Goal: Information Seeking & Learning: Learn about a topic

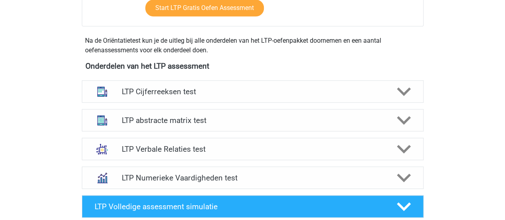
scroll to position [261, 0]
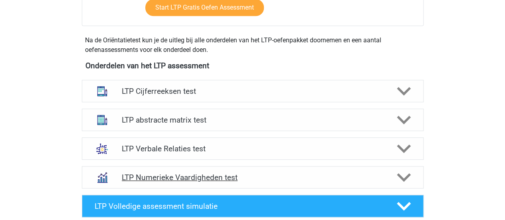
click at [199, 173] on h4 "LTP Numerieke Vaardigheden test" at bounding box center [252, 177] width 261 height 9
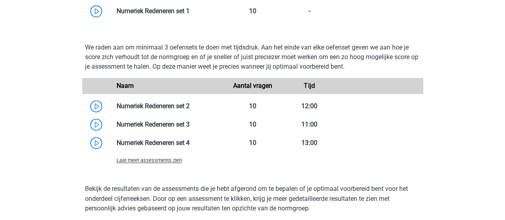
scroll to position [559, 0]
click at [169, 161] on span "Laat meer assessments zien" at bounding box center [149, 160] width 65 height 6
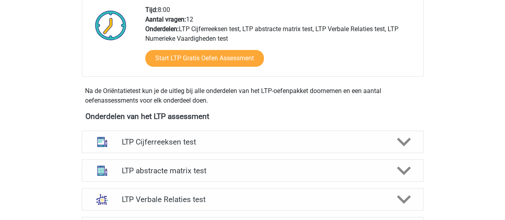
scroll to position [210, 0]
click at [256, 168] on h4 "LTP abstracte matrix test" at bounding box center [252, 170] width 261 height 9
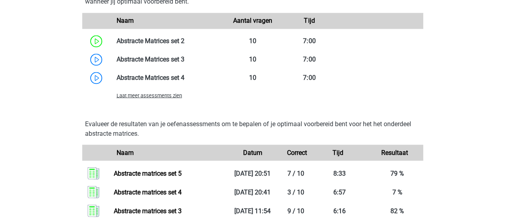
scroll to position [654, 0]
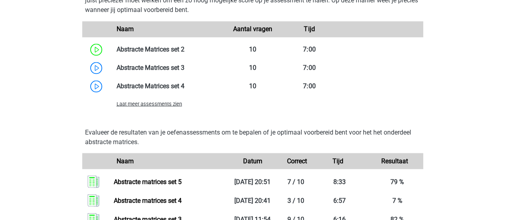
click at [170, 105] on span "Laat meer assessments zien" at bounding box center [149, 104] width 65 height 6
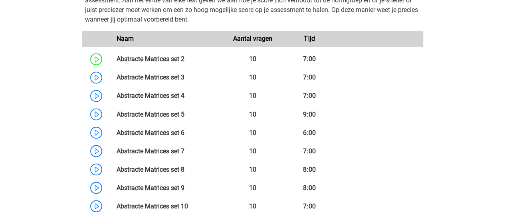
scroll to position [473, 0]
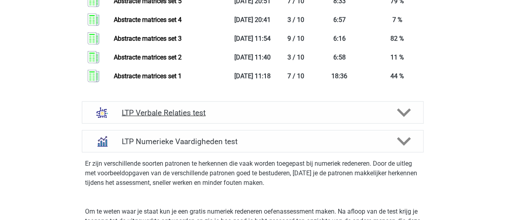
click at [400, 113] on icon at bounding box center [404, 113] width 14 height 14
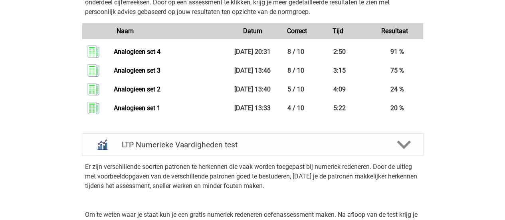
scroll to position [1569, 0]
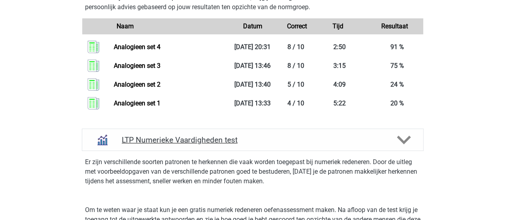
click at [403, 139] on icon at bounding box center [404, 140] width 14 height 14
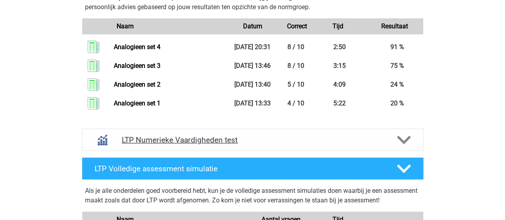
click at [403, 139] on icon at bounding box center [404, 140] width 14 height 14
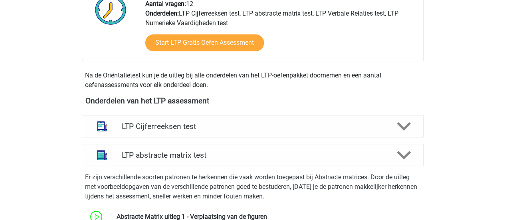
scroll to position [245, 0]
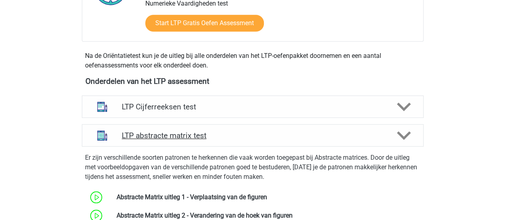
click at [406, 139] on icon at bounding box center [404, 136] width 14 height 14
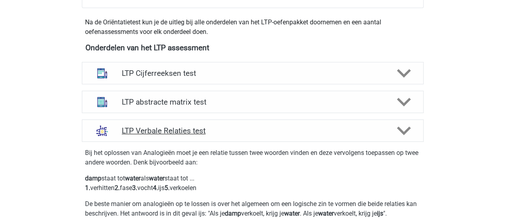
click at [407, 131] on polygon at bounding box center [404, 131] width 14 height 9
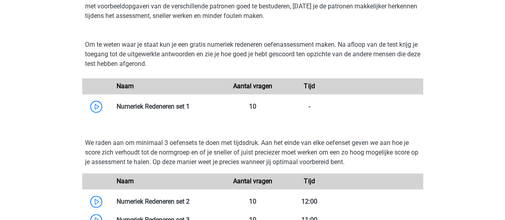
scroll to position [522, 0]
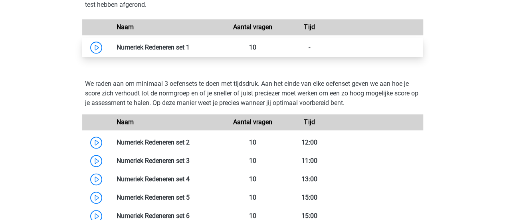
click at [190, 44] on link at bounding box center [190, 48] width 0 height 8
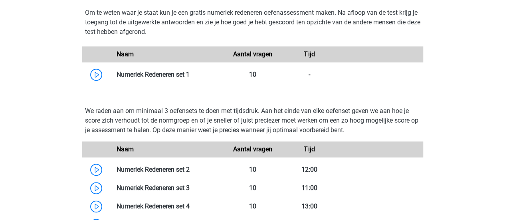
scroll to position [495, 0]
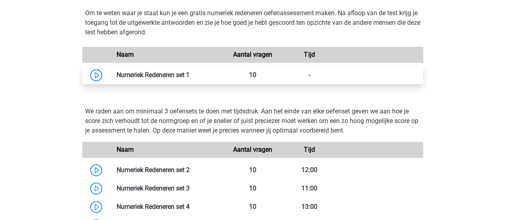
click at [190, 71] on link at bounding box center [190, 75] width 0 height 8
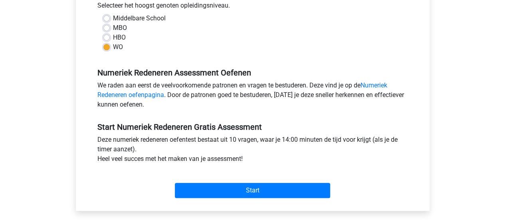
scroll to position [187, 0]
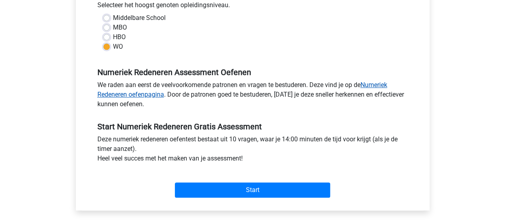
click at [373, 87] on link "Numeriek Redeneren oefenpagina" at bounding box center [242, 89] width 290 height 17
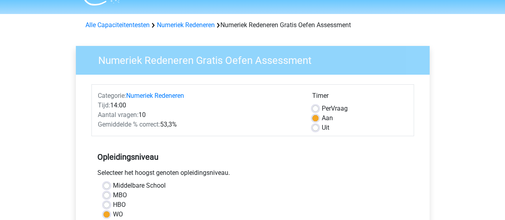
scroll to position [0, 0]
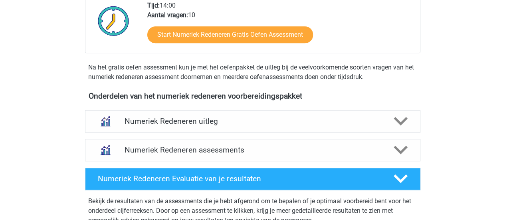
scroll to position [234, 0]
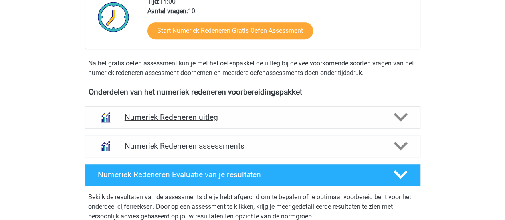
click at [323, 113] on h4 "Numeriek Redeneren uitleg" at bounding box center [253, 117] width 256 height 9
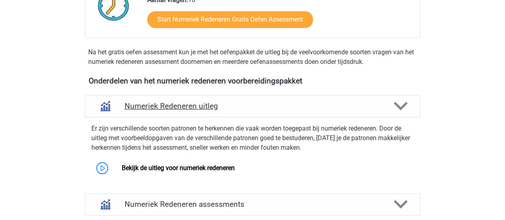
scroll to position [236, 0]
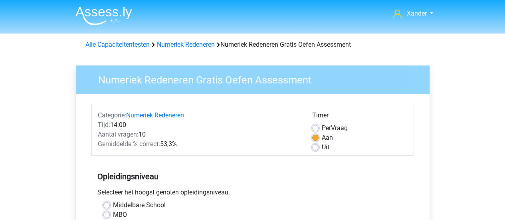
scroll to position [211, 0]
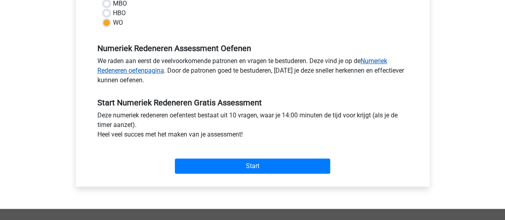
click at [152, 71] on link "Numeriek Redeneren oefenpagina" at bounding box center [242, 65] width 290 height 17
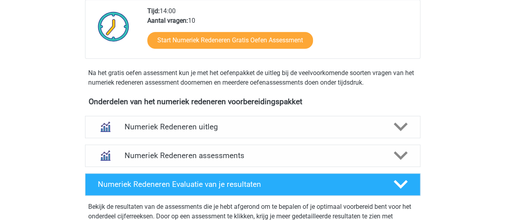
scroll to position [225, 0]
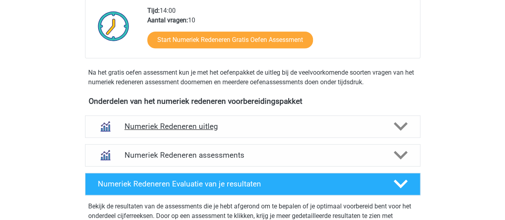
click at [306, 134] on div "Numeriek Redeneren uitleg" at bounding box center [252, 126] width 335 height 22
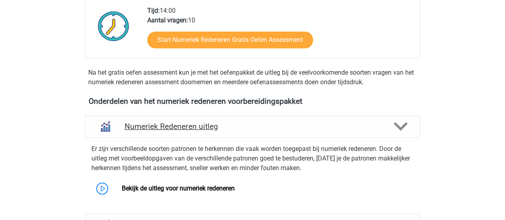
scroll to position [299, 0]
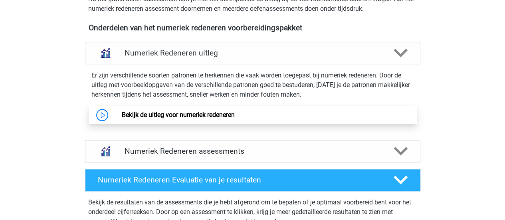
click at [235, 115] on link "Bekijk de uitleg voor numeriek redeneren" at bounding box center [178, 115] width 113 height 8
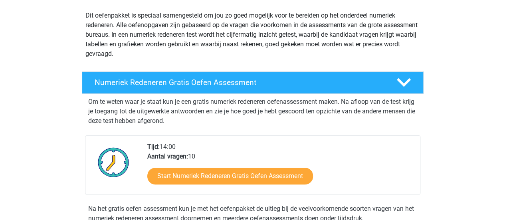
scroll to position [0, 0]
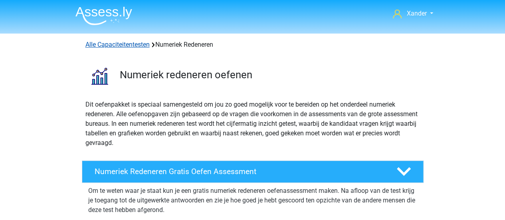
click at [141, 48] on link "Alle Capaciteitentesten" at bounding box center [117, 45] width 64 height 8
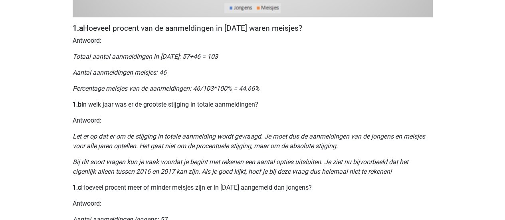
scroll to position [385, 0]
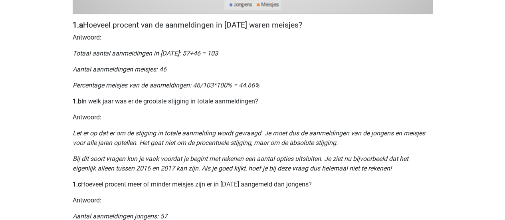
click at [177, 147] on p "Let er op dat er om de stijging in totale aanmelding wordt gevraagd. Je moet du…" at bounding box center [253, 138] width 360 height 19
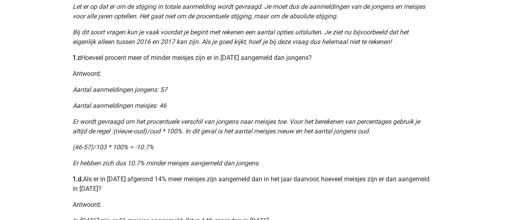
scroll to position [542, 0]
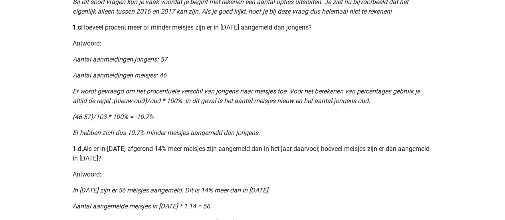
click at [162, 150] on p "1.d. Als er in 2013 afgerond 14% meer meisjes zijn aangemeld dan in het jaar da…" at bounding box center [253, 153] width 360 height 19
click at [189, 147] on p "1.d. Als er in 2013 afgerond 14% meer meisjes zijn aangemeld dan in het jaar da…" at bounding box center [253, 153] width 360 height 19
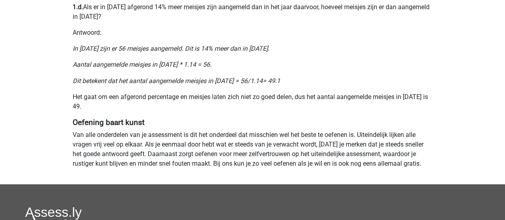
scroll to position [689, 0]
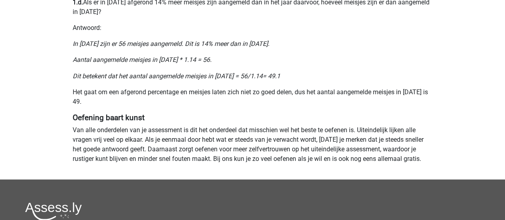
click at [251, 131] on p "Van alle onderdelen van je assessment is dit het onderdeel dat misschien wel he…" at bounding box center [253, 144] width 360 height 38
click at [188, 135] on p "Van alle onderdelen van je assessment is dit het onderdeel dat misschien wel he…" at bounding box center [253, 144] width 360 height 38
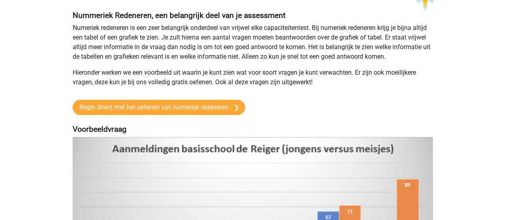
scroll to position [78, 0]
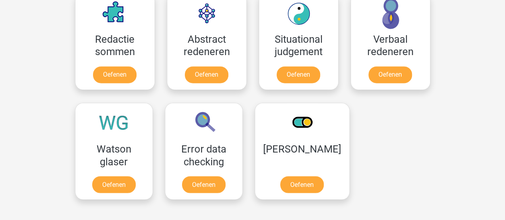
scroll to position [602, 0]
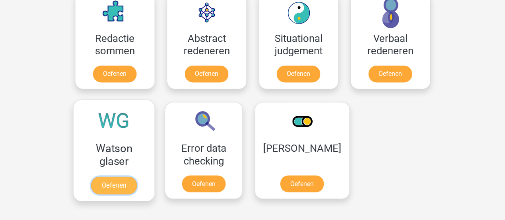
click at [137, 176] on link "Oefenen" at bounding box center [114, 185] width 46 height 18
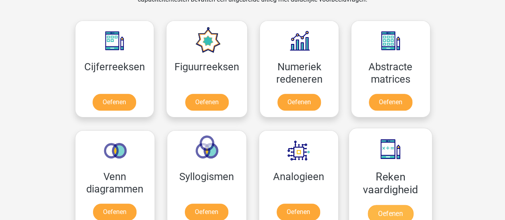
scroll to position [354, 0]
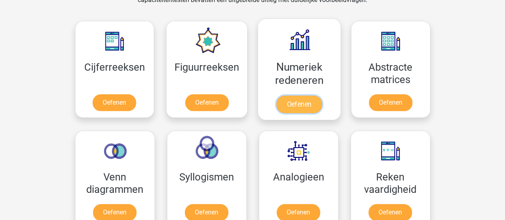
click at [299, 95] on link "Oefenen" at bounding box center [299, 104] width 46 height 18
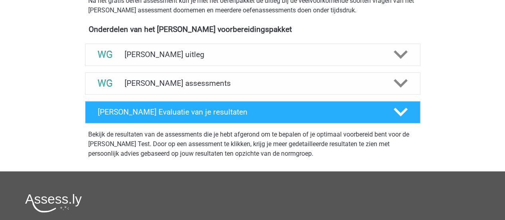
scroll to position [267, 0]
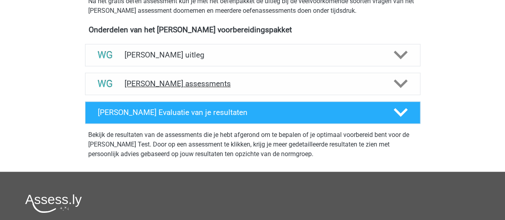
click at [299, 74] on div "Watson Glaser assessments" at bounding box center [252, 84] width 335 height 22
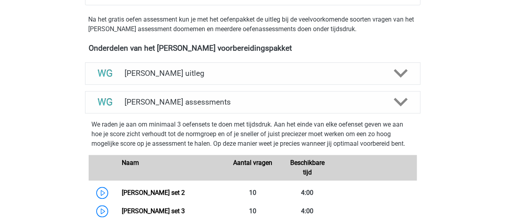
scroll to position [243, 0]
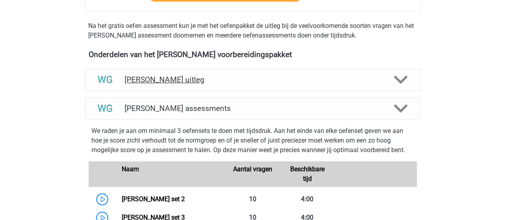
click at [270, 76] on h4 "Watson Glaser uitleg" at bounding box center [253, 79] width 256 height 9
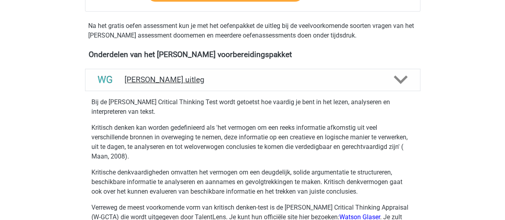
scroll to position [0, 0]
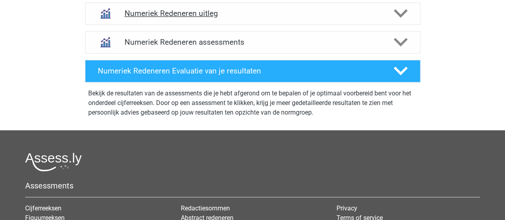
scroll to position [228, 0]
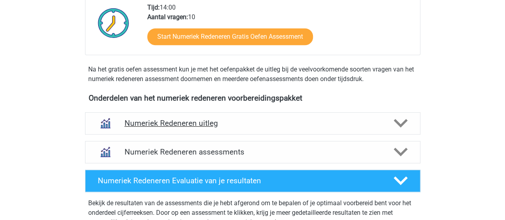
click at [237, 123] on h4 "Numeriek Redeneren uitleg" at bounding box center [253, 123] width 256 height 9
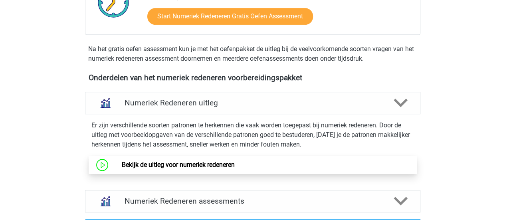
scroll to position [250, 0]
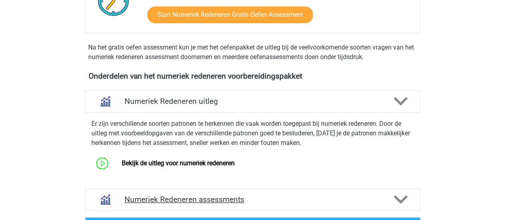
click at [308, 199] on h4 "Numeriek Redeneren assessments" at bounding box center [253, 199] width 256 height 9
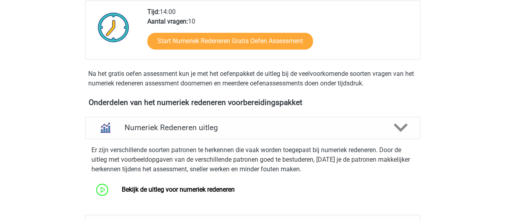
scroll to position [303, 0]
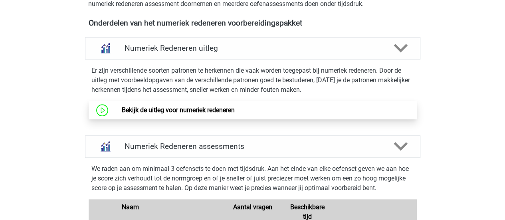
click at [228, 114] on link "Bekijk de uitleg voor numeriek redeneren" at bounding box center [178, 110] width 113 height 8
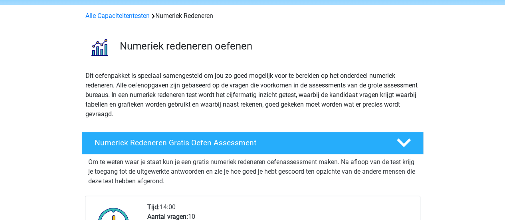
scroll to position [0, 0]
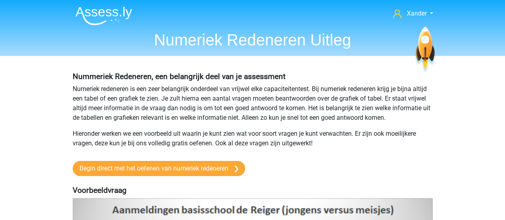
scroll to position [145, 0]
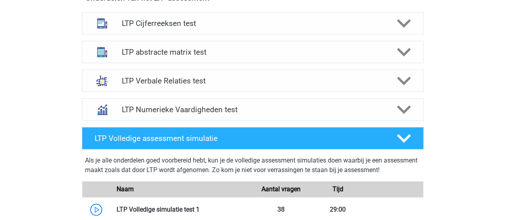
scroll to position [303, 0]
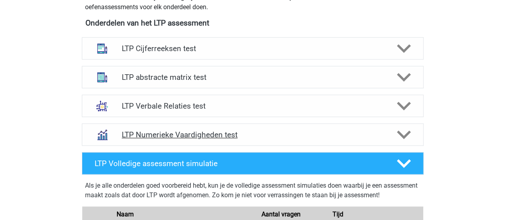
click at [209, 136] on h4 "LTP Numerieke Vaardigheden test" at bounding box center [252, 134] width 261 height 9
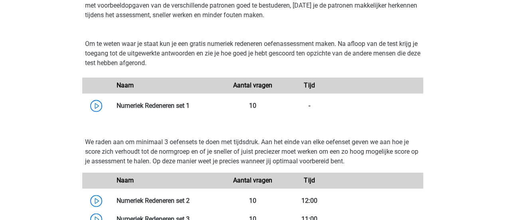
scroll to position [465, 0]
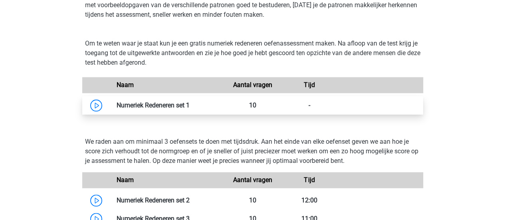
click at [190, 105] on link at bounding box center [190, 105] width 0 height 8
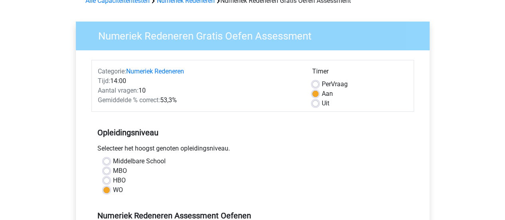
scroll to position [72, 0]
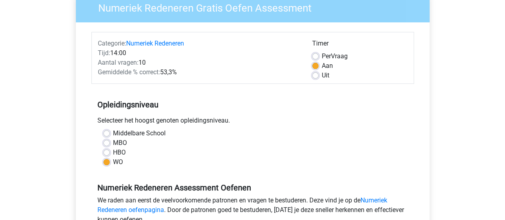
click at [322, 78] on label "Uit" at bounding box center [326, 76] width 8 height 10
click at [316, 78] on input "Uit" at bounding box center [315, 75] width 6 height 8
radio input "true"
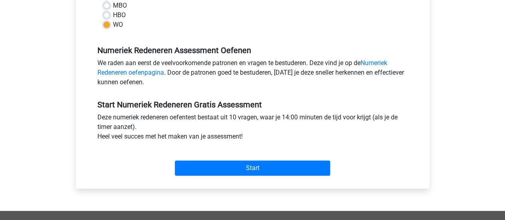
scroll to position [213, 0]
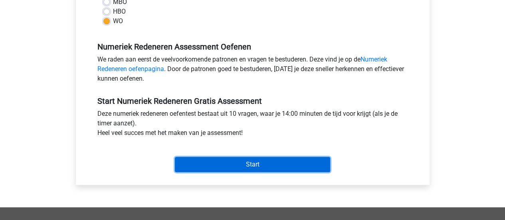
click at [295, 162] on input "Start" at bounding box center [252, 164] width 155 height 15
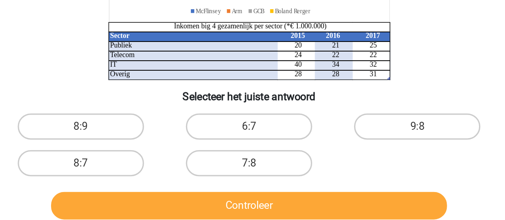
scroll to position [73, 0]
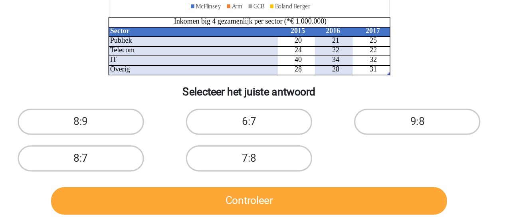
click at [160, 180] on label "8:7" at bounding box center [149, 182] width 77 height 16
click at [155, 182] on input "8:7" at bounding box center [152, 184] width 5 height 5
radio input "true"
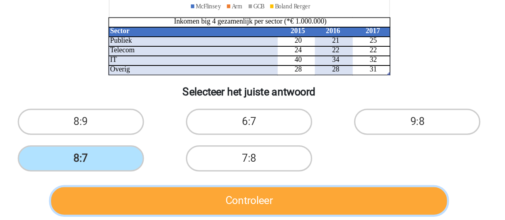
click at [221, 202] on button "Controleer" at bounding box center [252, 208] width 241 height 17
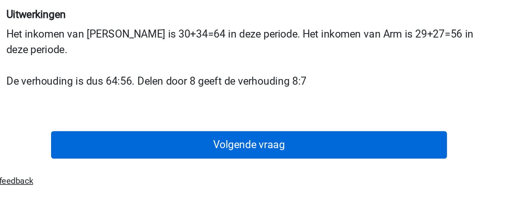
scroll to position [232, 0]
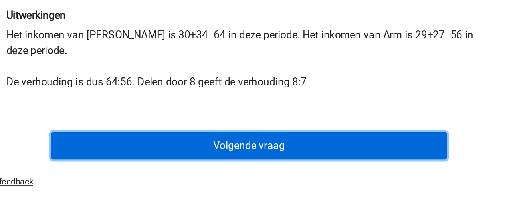
click at [279, 140] on button "Volgende vraag" at bounding box center [252, 138] width 241 height 17
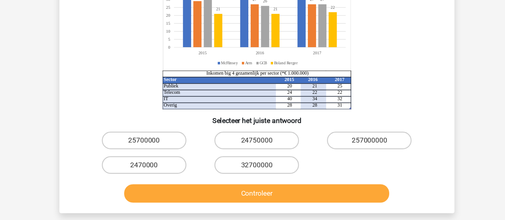
scroll to position [111, 0]
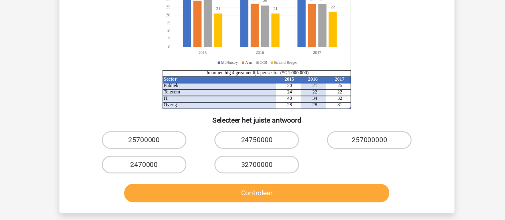
click at [272, 138] on div "24750000" at bounding box center [252, 147] width 103 height 22
click at [275, 142] on label "24750000" at bounding box center [252, 147] width 77 height 16
click at [257, 147] on input "24750000" at bounding box center [254, 149] width 5 height 5
radio input "true"
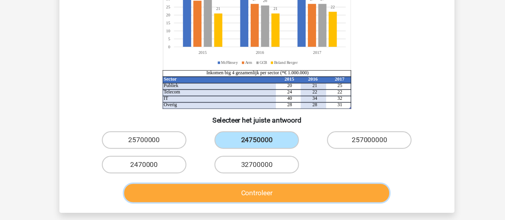
click at [302, 196] on button "Controleer" at bounding box center [252, 195] width 241 height 17
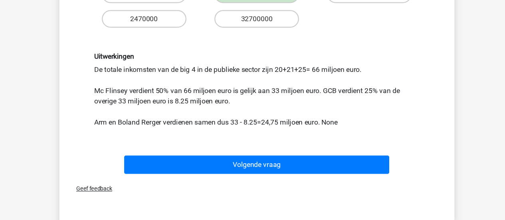
scroll to position [243, 0]
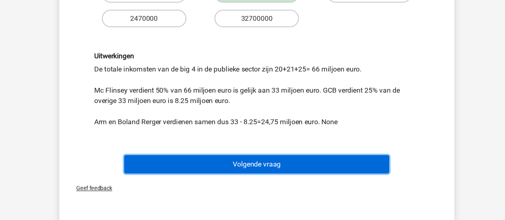
click at [268, 172] on button "Volgende vraag" at bounding box center [252, 169] width 241 height 17
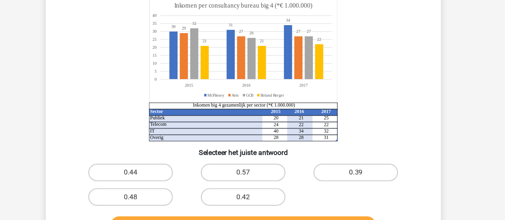
scroll to position [101, 0]
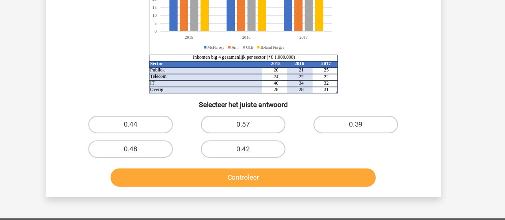
click at [146, 148] on label "0.48" at bounding box center [149, 155] width 77 height 16
click at [150, 155] on input "0.48" at bounding box center [152, 157] width 5 height 5
radio input "true"
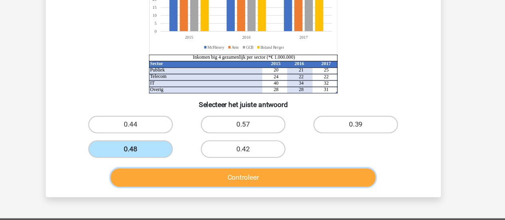
click at [201, 181] on button "Controleer" at bounding box center [252, 181] width 241 height 17
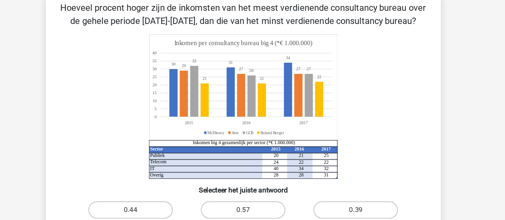
scroll to position [186, 0]
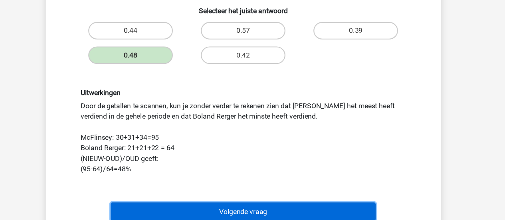
click at [244, 208] on button "Volgende vraag" at bounding box center [252, 212] width 241 height 17
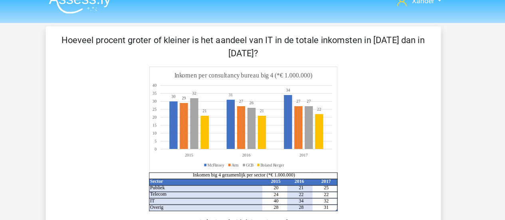
scroll to position [10, 0]
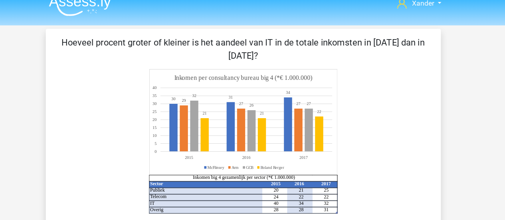
click at [390, 63] on icon "Sector 2015 2016 2017 Publiek 20 21 25 Telecom 24 22 22 IT 40 34 32 Overig 28 2…" at bounding box center [253, 129] width 322 height 132
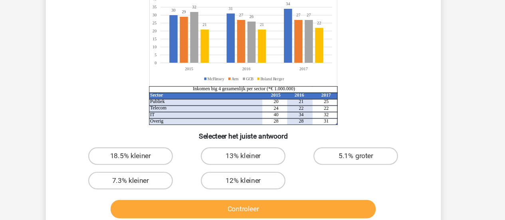
scroll to position [72, 0]
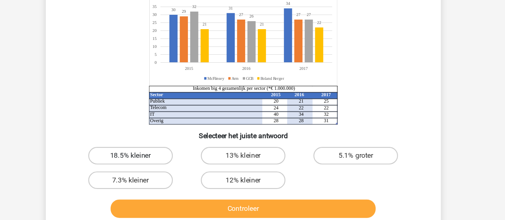
click at [168, 160] on label "18.5% kleiner" at bounding box center [149, 161] width 77 height 16
click at [155, 161] on input "18.5% kleiner" at bounding box center [152, 163] width 5 height 5
radio input "true"
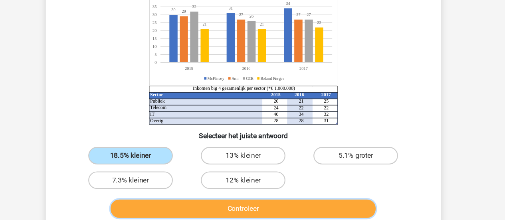
click at [230, 208] on button "Controleer" at bounding box center [252, 209] width 241 height 17
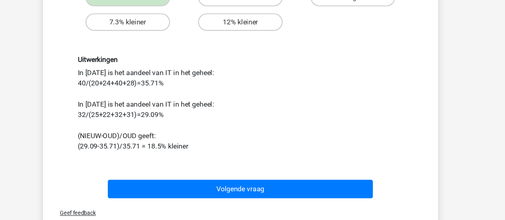
scroll to position [217, 0]
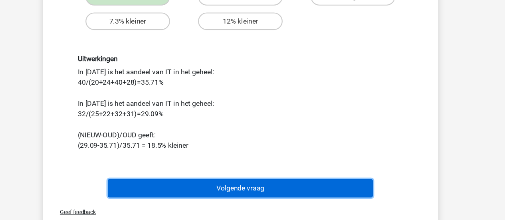
click at [254, 184] on button "Volgende vraag" at bounding box center [252, 190] width 241 height 17
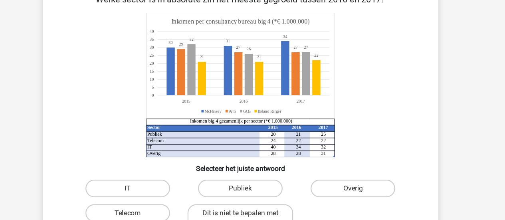
scroll to position [40, 0]
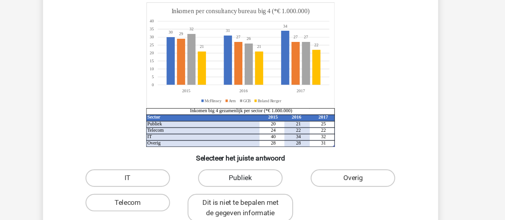
click at [275, 182] on label "Publiek" at bounding box center [252, 182] width 77 height 16
click at [257, 182] on input "Publiek" at bounding box center [254, 184] width 5 height 5
radio input "true"
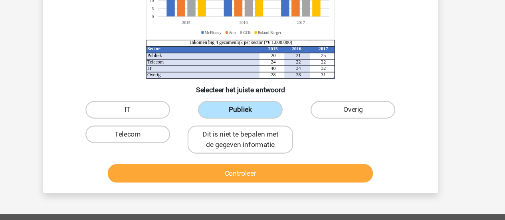
scroll to position [107, 0]
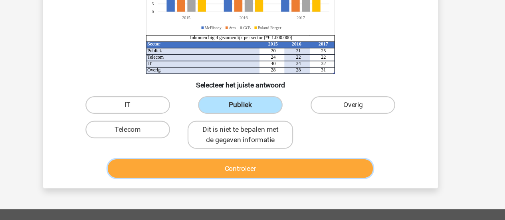
click at [305, 167] on button "Controleer" at bounding box center [252, 172] width 241 height 17
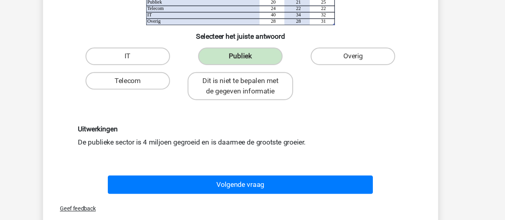
scroll to position [152, 0]
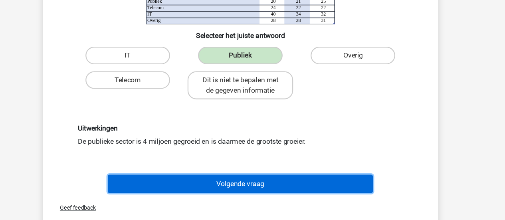
click at [305, 187] on button "Volgende vraag" at bounding box center [252, 186] width 241 height 17
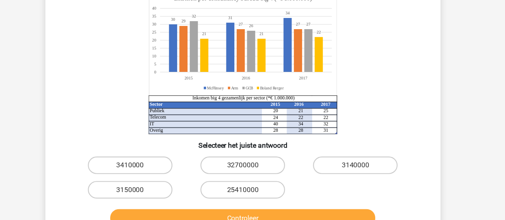
scroll to position [79, 0]
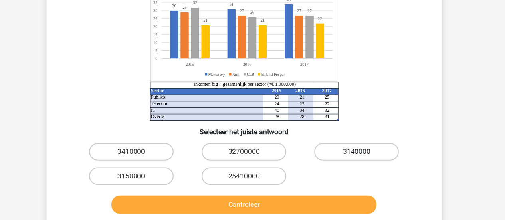
click at [355, 154] on label "3140000" at bounding box center [355, 155] width 77 height 16
click at [355, 155] on input "3140000" at bounding box center [357, 157] width 5 height 5
radio input "true"
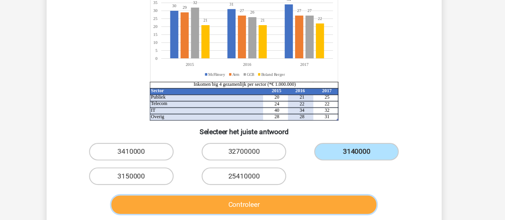
click at [323, 200] on button "Controleer" at bounding box center [252, 203] width 241 height 17
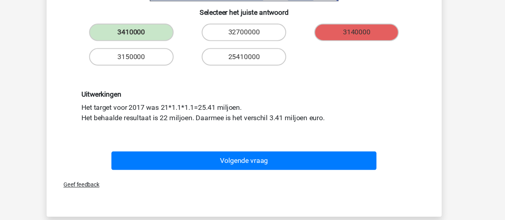
scroll to position [188, 0]
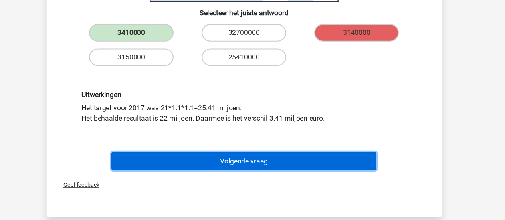
click at [262, 160] on button "Volgende vraag" at bounding box center [252, 162] width 241 height 17
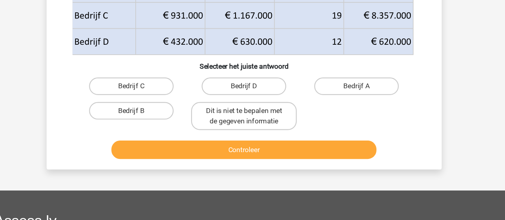
scroll to position [125, 0]
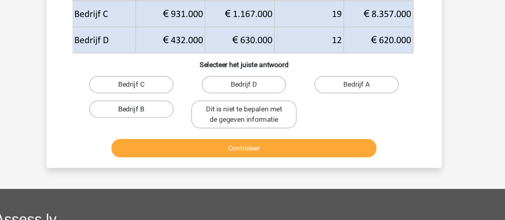
click at [172, 117] on label "Bedrijf B" at bounding box center [149, 119] width 77 height 16
click at [155, 119] on input "Bedrijf B" at bounding box center [152, 121] width 5 height 5
radio input "true"
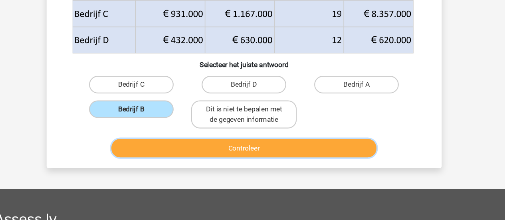
click at [209, 151] on button "Controleer" at bounding box center [252, 154] width 241 height 17
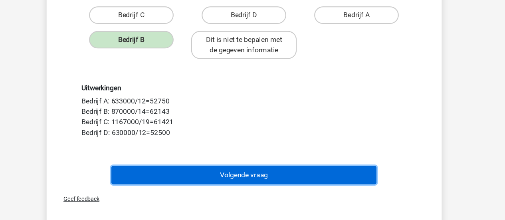
click at [240, 171] on button "Volgende vraag" at bounding box center [252, 178] width 241 height 17
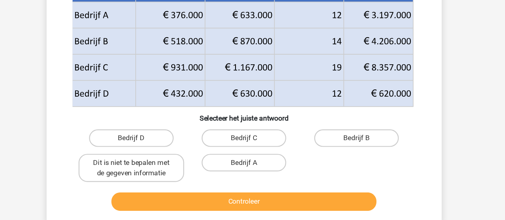
scroll to position [89, 0]
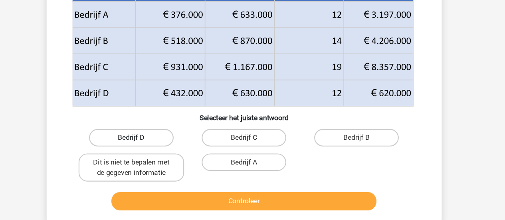
click at [175, 151] on label "Bedrijf D" at bounding box center [149, 145] width 77 height 16
click at [155, 150] on input "Bedrijf D" at bounding box center [152, 147] width 5 height 5
radio input "true"
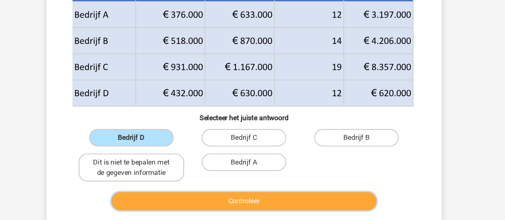
click at [264, 202] on button "Controleer" at bounding box center [252, 202] width 241 height 17
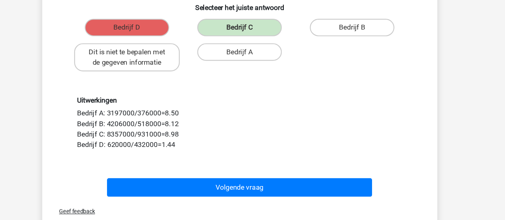
scroll to position [189, 0]
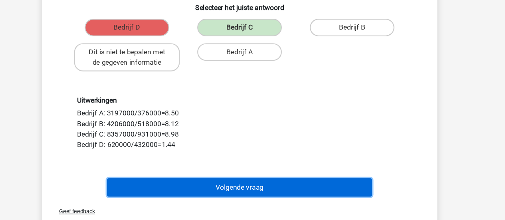
click at [287, 188] on button "Volgende vraag" at bounding box center [252, 190] width 241 height 17
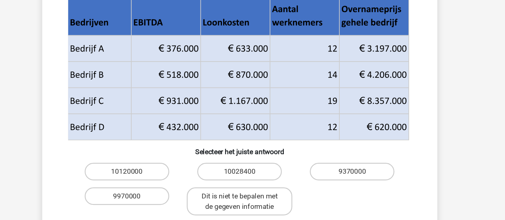
scroll to position [99, 0]
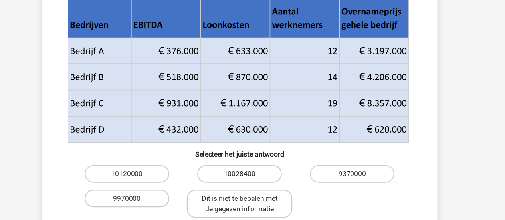
click at [268, 150] on label "10028400" at bounding box center [252, 158] width 77 height 16
click at [257, 158] on input "10028400" at bounding box center [254, 160] width 5 height 5
radio input "true"
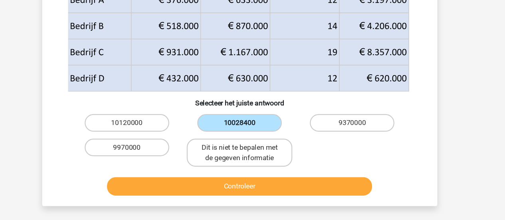
scroll to position [129, 0]
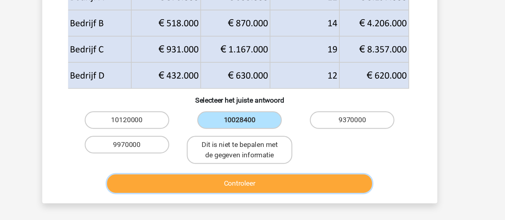
click at [284, 178] on button "Controleer" at bounding box center [252, 186] width 241 height 17
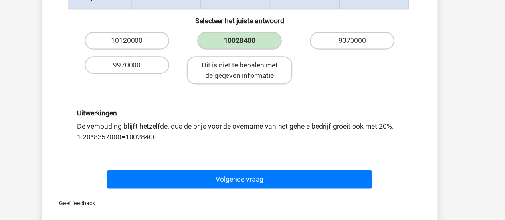
scroll to position [208, 0]
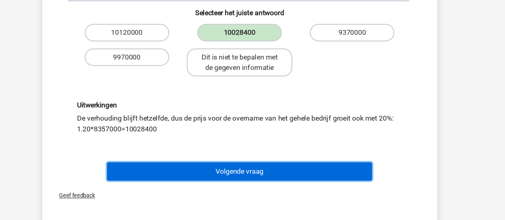
click at [257, 167] on button "Volgende vraag" at bounding box center [252, 175] width 241 height 17
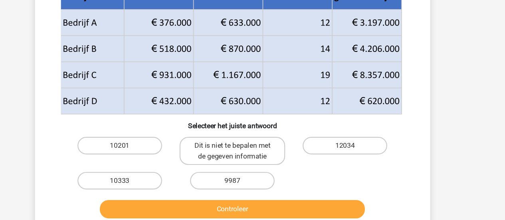
scroll to position [100, 0]
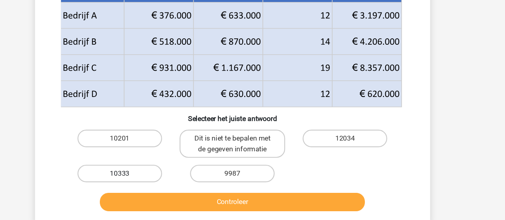
click at [163, 178] on label "10333" at bounding box center [149, 178] width 77 height 16
click at [155, 178] on input "10333" at bounding box center [152, 180] width 5 height 5
radio input "true"
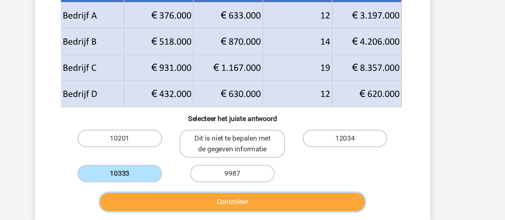
click at [208, 206] on button "Controleer" at bounding box center [252, 203] width 241 height 17
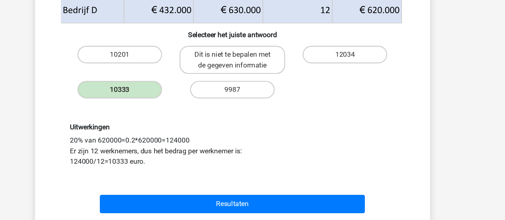
scroll to position [206, 0]
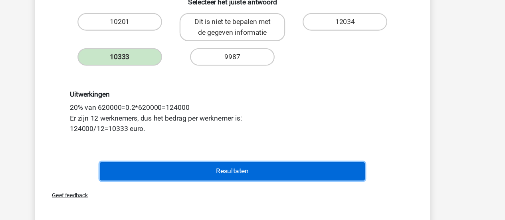
click at [271, 171] on button "Resultaten" at bounding box center [252, 175] width 241 height 17
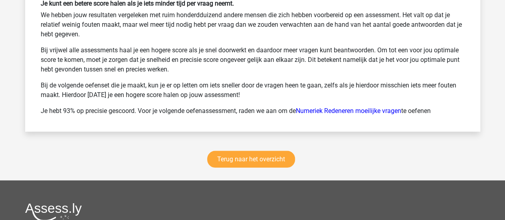
scroll to position [1095, 0]
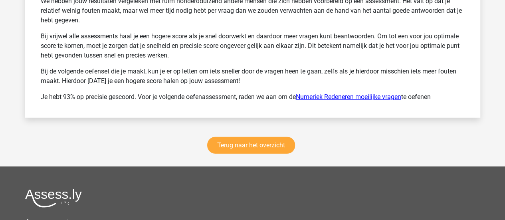
click at [339, 93] on link "Numeriek Redeneren moeilijke vragen" at bounding box center [348, 97] width 105 height 8
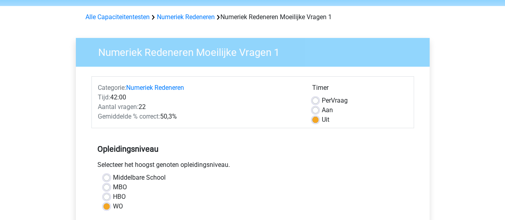
scroll to position [28, 0]
click at [130, 15] on link "Alle Capaciteitentesten" at bounding box center [117, 17] width 64 height 8
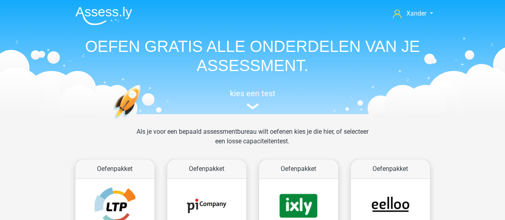
scroll to position [338, 0]
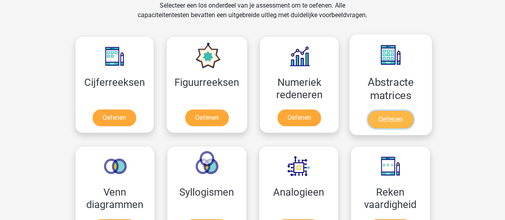
click at [375, 111] on link "Oefenen" at bounding box center [391, 120] width 46 height 18
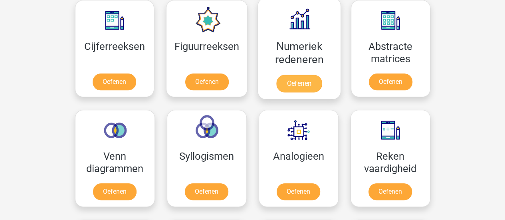
scroll to position [376, 0]
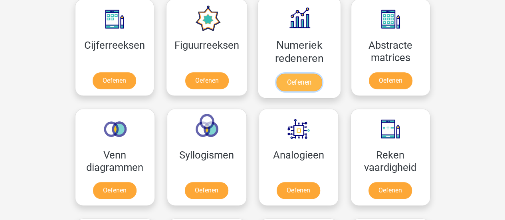
click at [288, 73] on link "Oefenen" at bounding box center [299, 82] width 46 height 18
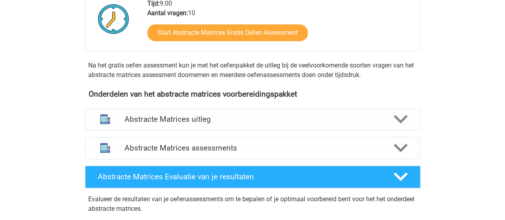
scroll to position [218, 0]
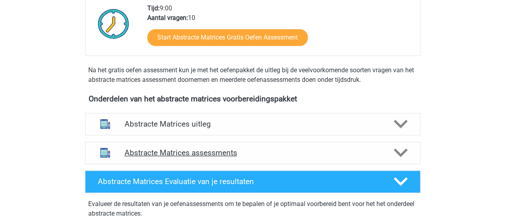
click at [399, 145] on div "Abstracte Matrices assessments" at bounding box center [252, 153] width 335 height 22
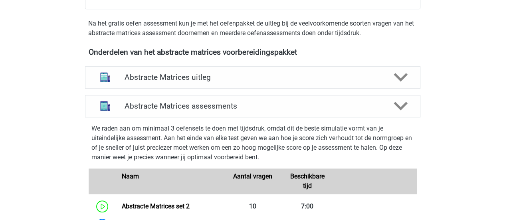
scroll to position [266, 0]
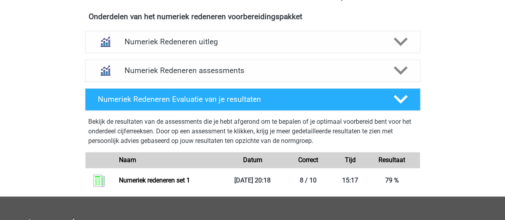
scroll to position [310, 0]
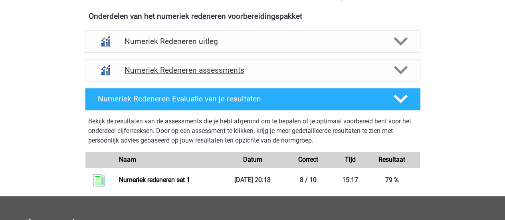
click at [406, 79] on div "Numeriek Redeneren assessments" at bounding box center [252, 70] width 335 height 22
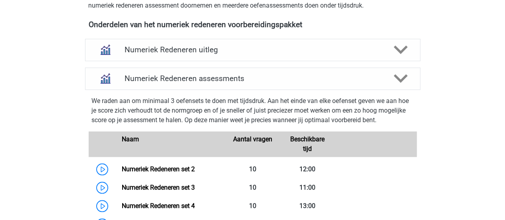
scroll to position [301, 0]
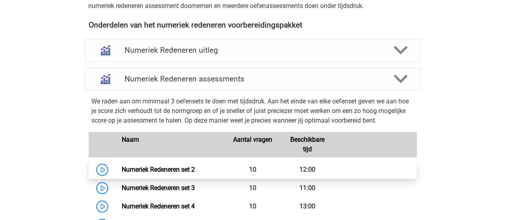
click at [195, 170] on link "Numeriek Redeneren set 2" at bounding box center [158, 170] width 73 height 8
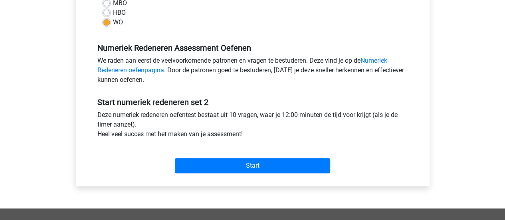
scroll to position [212, 0]
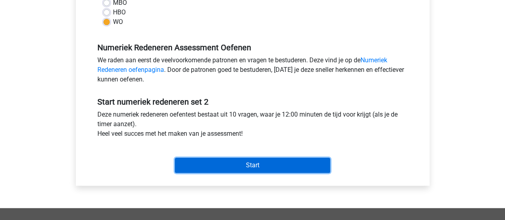
click at [300, 164] on input "Start" at bounding box center [252, 165] width 155 height 15
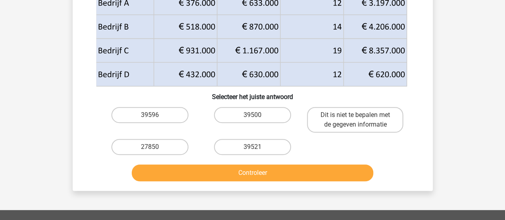
scroll to position [107, 0]
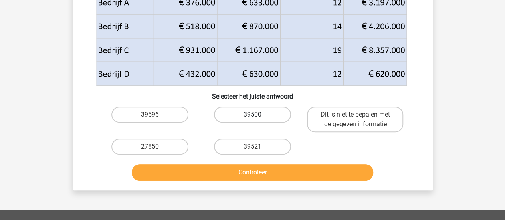
click at [270, 109] on label "39500" at bounding box center [252, 115] width 77 height 16
click at [257, 115] on input "39500" at bounding box center [254, 117] width 5 height 5
radio input "true"
click at [295, 184] on div "Controleer" at bounding box center [253, 174] width 308 height 20
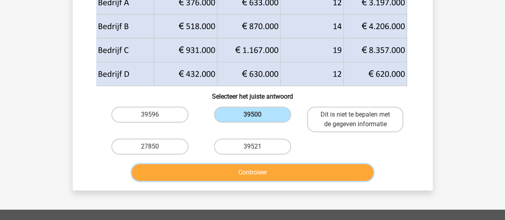
click at [316, 172] on button "Controleer" at bounding box center [252, 172] width 241 height 17
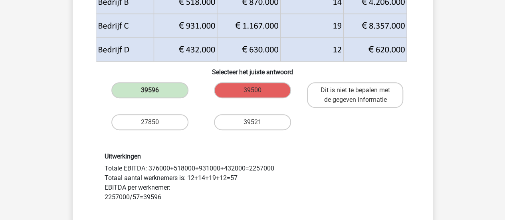
scroll to position [206, 0]
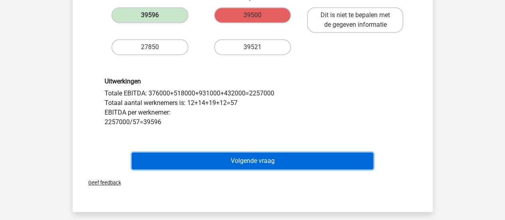
click at [254, 154] on button "Volgende vraag" at bounding box center [252, 160] width 241 height 17
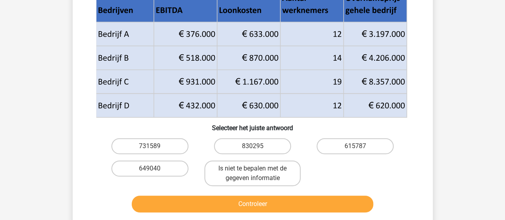
scroll to position [112, 0]
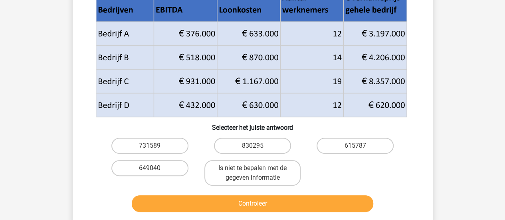
click at [345, 135] on div "615787" at bounding box center [355, 146] width 103 height 22
click at [349, 139] on label "615787" at bounding box center [355, 146] width 77 height 16
click at [355, 146] on input "615787" at bounding box center [357, 148] width 5 height 5
radio input "true"
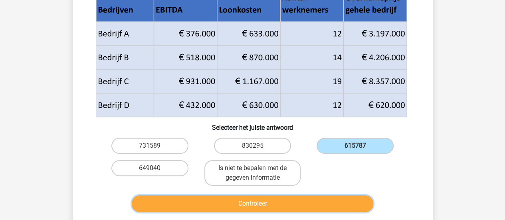
click at [342, 201] on button "Controleer" at bounding box center [252, 203] width 241 height 17
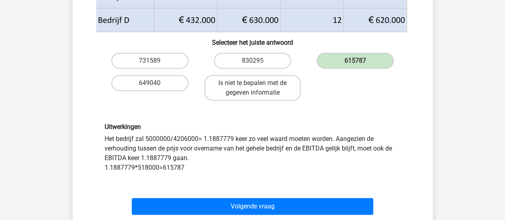
scroll to position [206, 0]
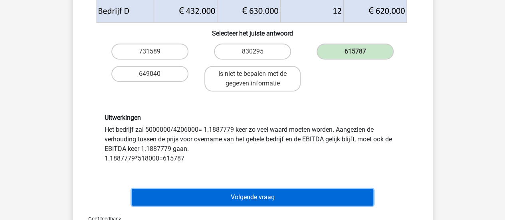
click at [287, 200] on button "Volgende vraag" at bounding box center [252, 197] width 241 height 17
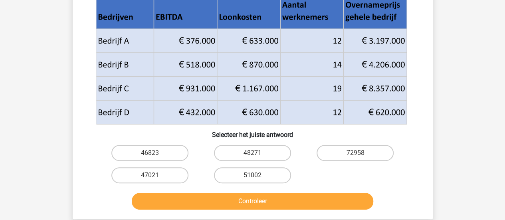
scroll to position [98, 0]
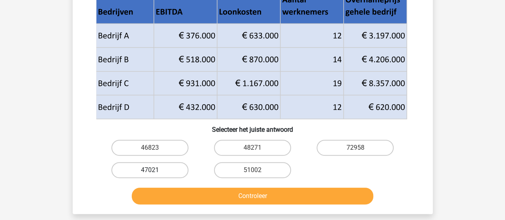
click at [167, 169] on label "47021" at bounding box center [149, 170] width 77 height 16
click at [155, 170] on input "47021" at bounding box center [152, 172] width 5 height 5
radio input "true"
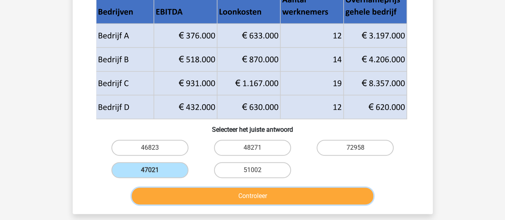
click at [200, 196] on button "Controleer" at bounding box center [252, 196] width 241 height 17
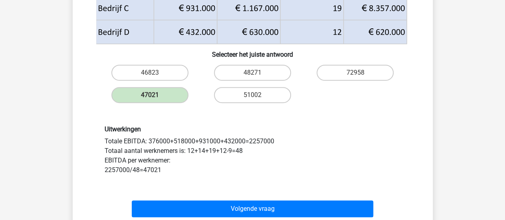
scroll to position [184, 0]
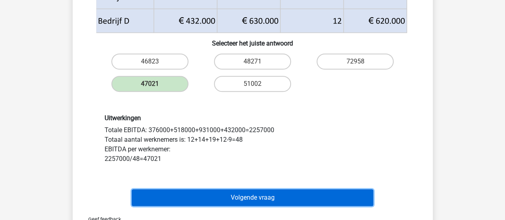
click at [237, 193] on button "Volgende vraag" at bounding box center [252, 197] width 241 height 17
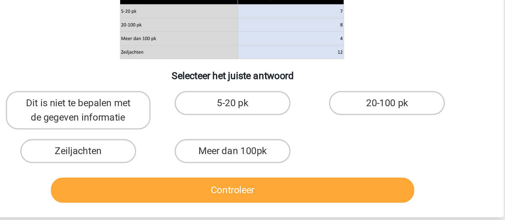
scroll to position [97, 0]
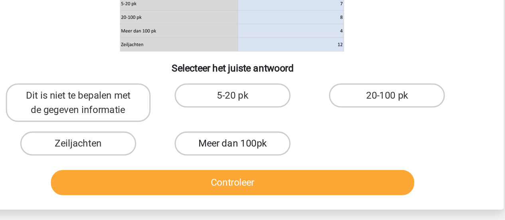
click at [265, 163] on label "Meer dan 100pk" at bounding box center [252, 169] width 77 height 16
click at [257, 169] on input "Meer dan 100pk" at bounding box center [254, 171] width 5 height 5
radio input "true"
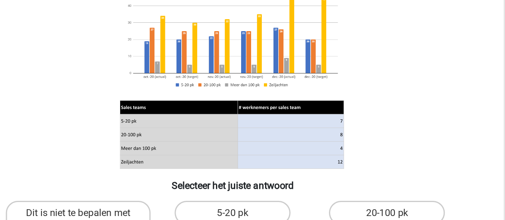
scroll to position [80, 0]
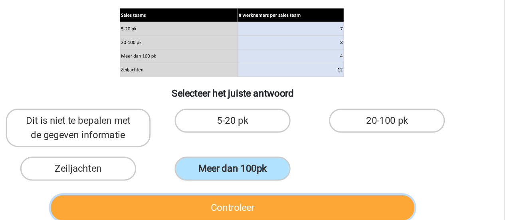
click at [286, 210] on button "Controleer" at bounding box center [252, 211] width 241 height 17
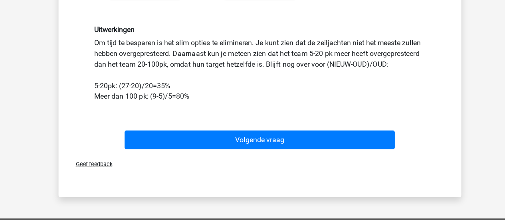
scroll to position [251, 0]
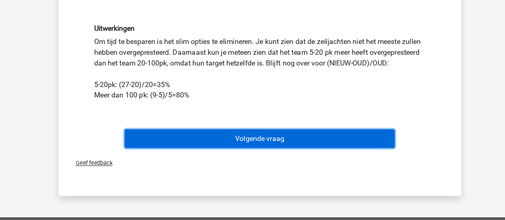
click at [268, 145] on button "Volgende vraag" at bounding box center [252, 147] width 241 height 17
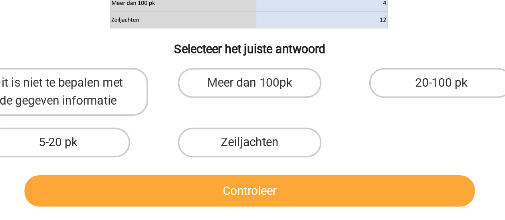
scroll to position [86, 0]
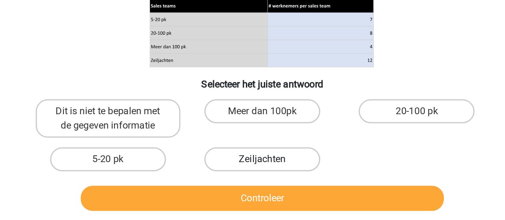
click at [273, 179] on label "Zeiljachten" at bounding box center [252, 180] width 77 height 16
click at [257, 180] on input "Zeiljachten" at bounding box center [254, 182] width 5 height 5
radio input "true"
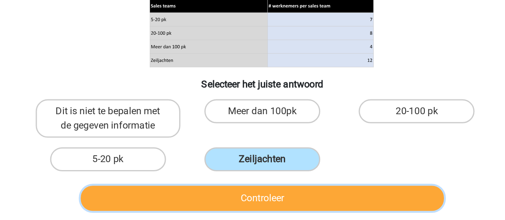
click at [279, 206] on button "Controleer" at bounding box center [252, 205] width 241 height 17
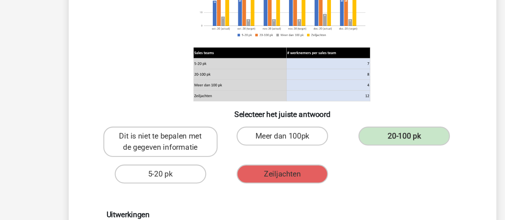
scroll to position [146, 0]
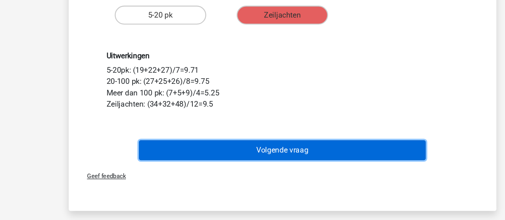
click at [259, 152] on button "Volgende vraag" at bounding box center [252, 160] width 241 height 17
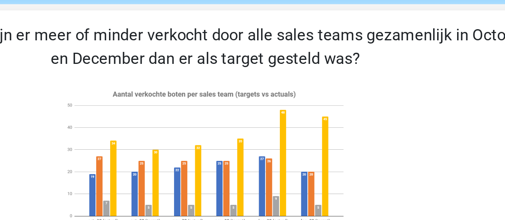
scroll to position [2, 0]
